Goal: Complete application form: Complete application form

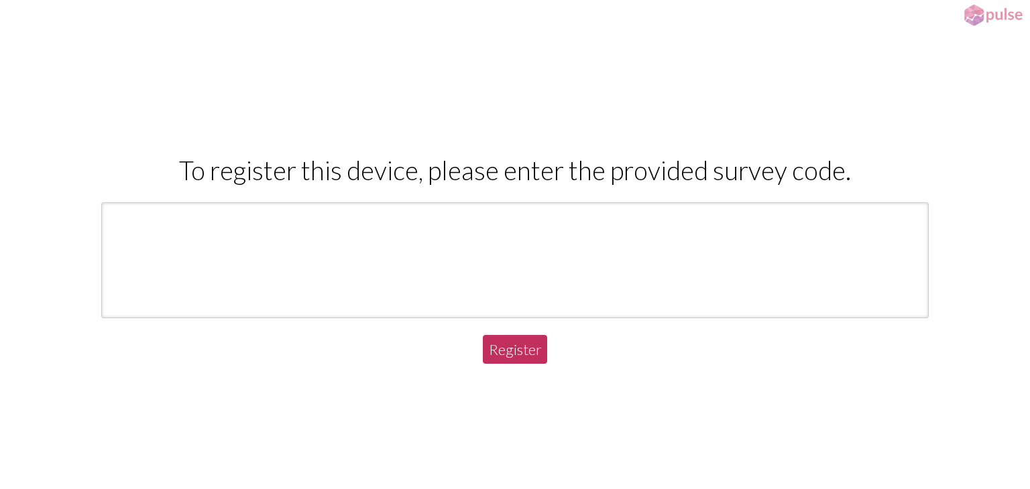
click at [345, 271] on input "text" at bounding box center [515, 260] width 828 height 116
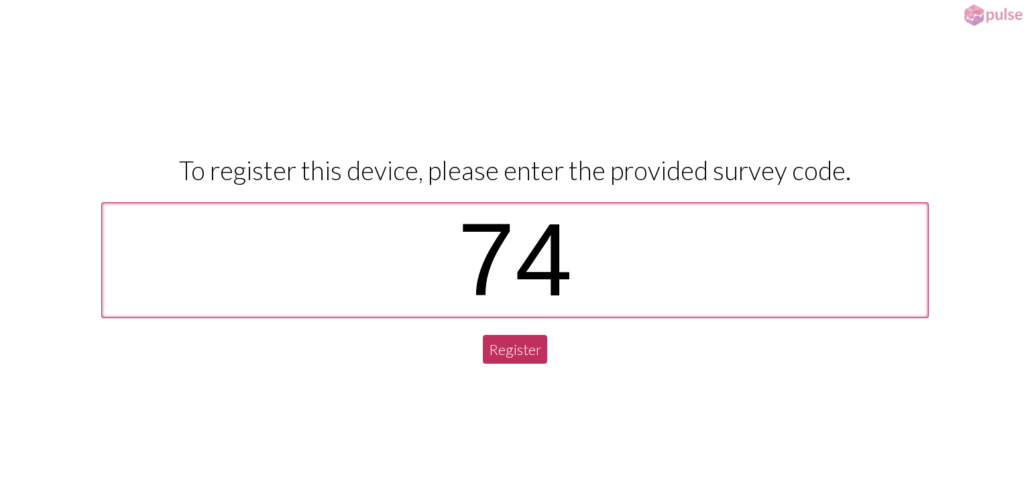
type input "7"
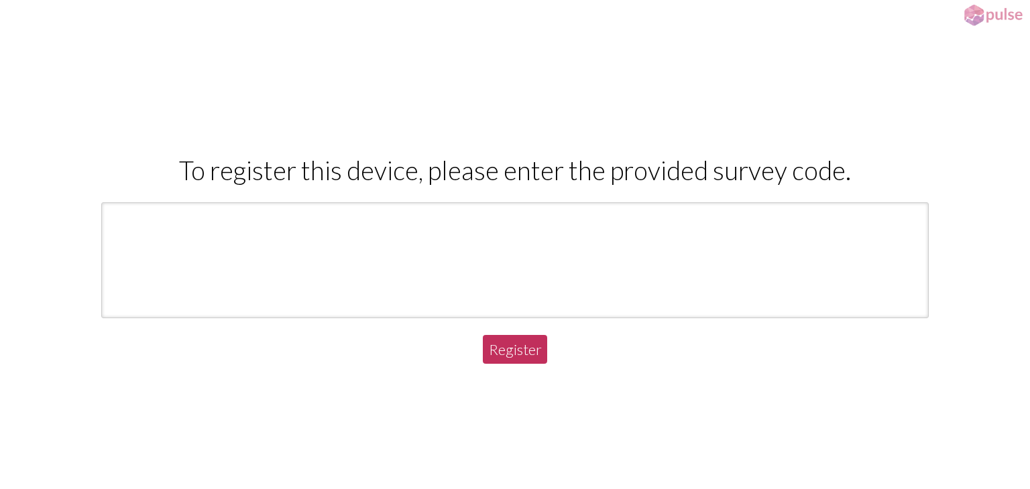
click at [526, 355] on button "Register" at bounding box center [515, 349] width 64 height 29
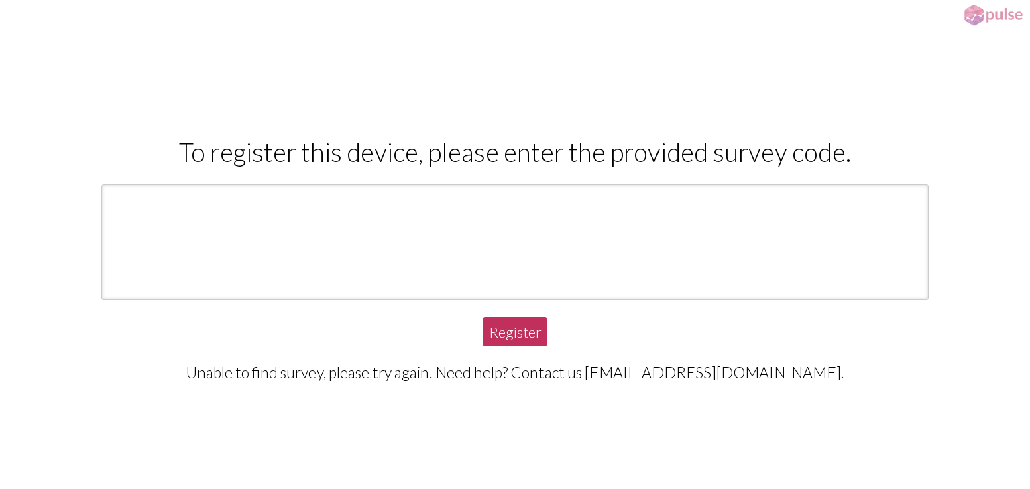
click at [526, 355] on div "To register this device, please enter the provided survey code. Register Unable…" at bounding box center [515, 259] width 1030 height 460
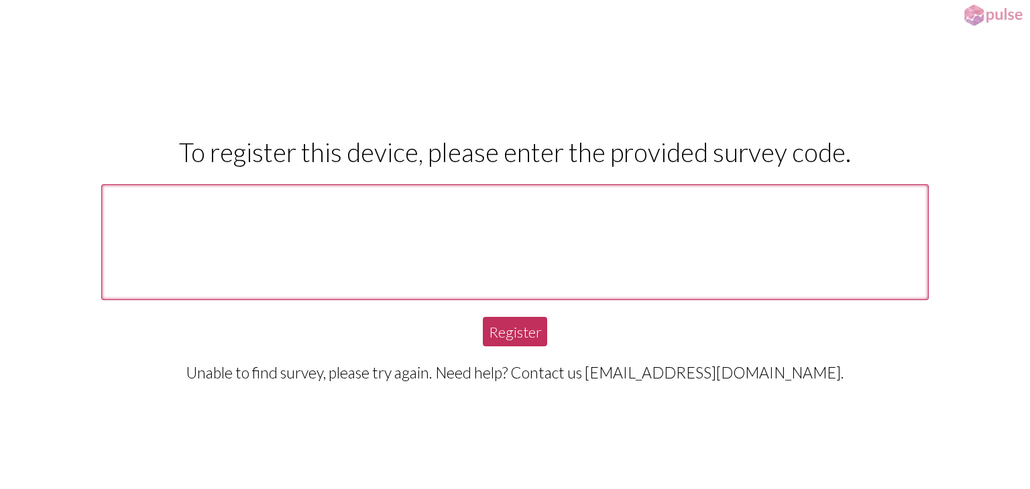
click at [226, 221] on input "text" at bounding box center [515, 242] width 828 height 116
click at [507, 241] on input "text" at bounding box center [515, 242] width 828 height 116
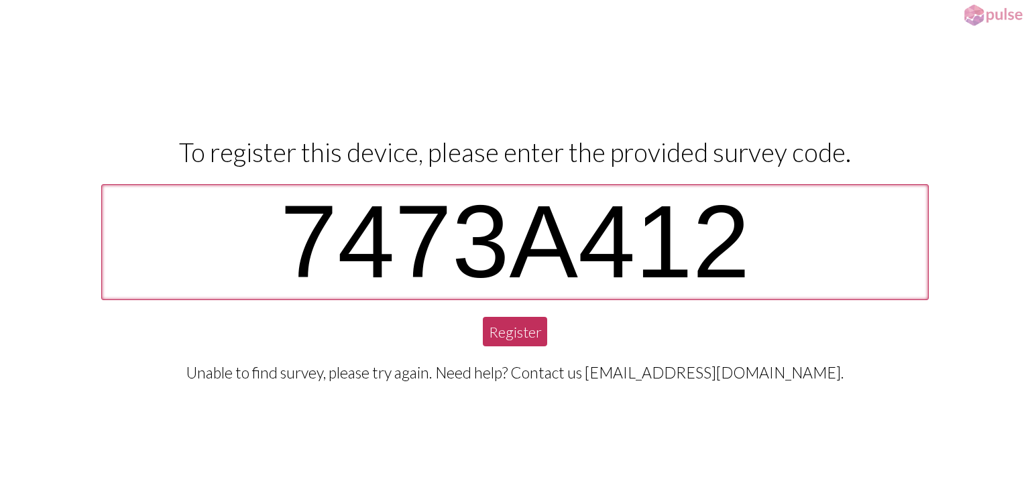
type input "7473a412"
click at [509, 336] on button "Register" at bounding box center [515, 331] width 64 height 29
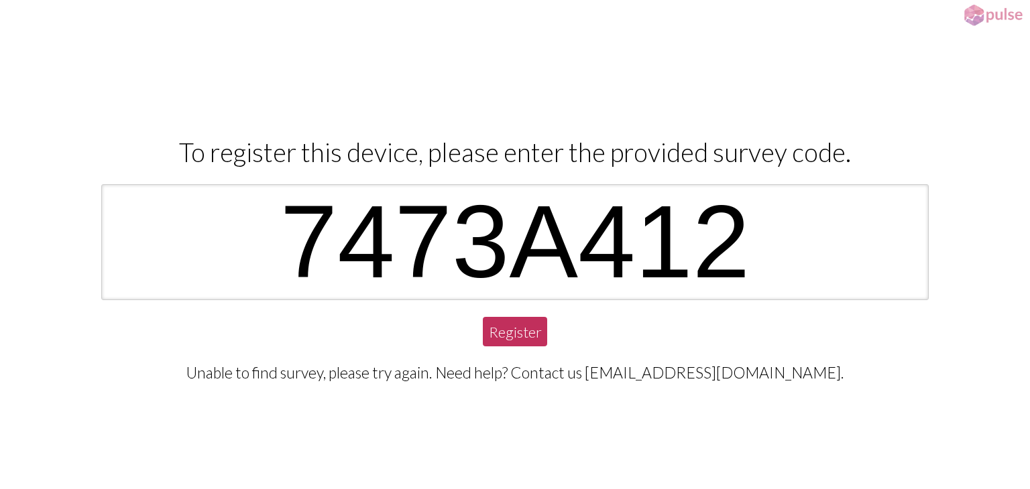
click at [521, 323] on button "Register" at bounding box center [515, 331] width 64 height 29
click at [521, 338] on button "Register" at bounding box center [515, 331] width 64 height 29
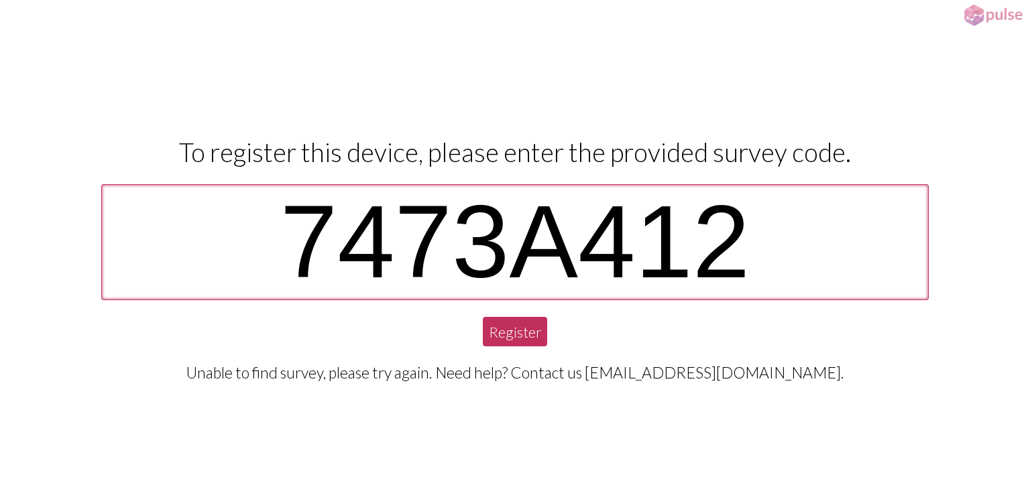
click at [225, 240] on input "7473a412" at bounding box center [515, 242] width 828 height 116
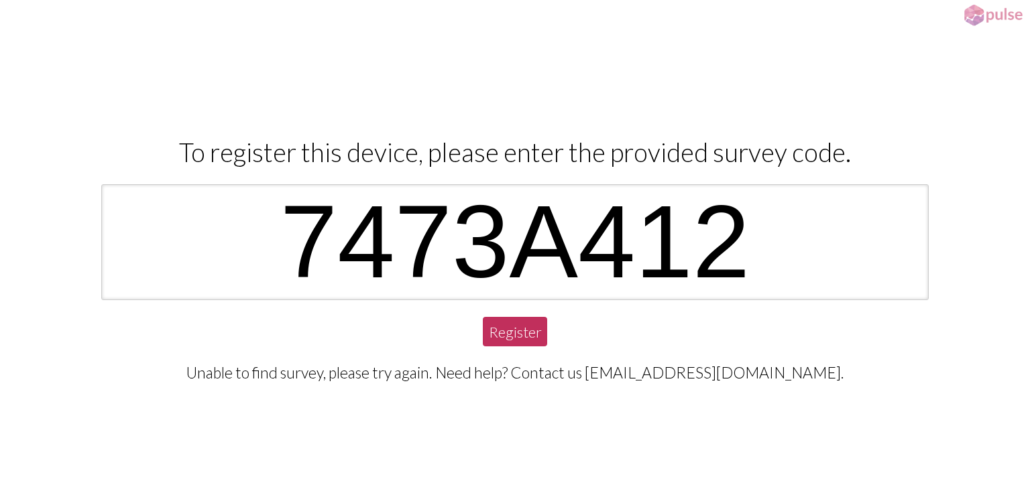
click at [530, 346] on button "Register" at bounding box center [515, 331] width 64 height 29
